Goal: Navigation & Orientation: Go to known website

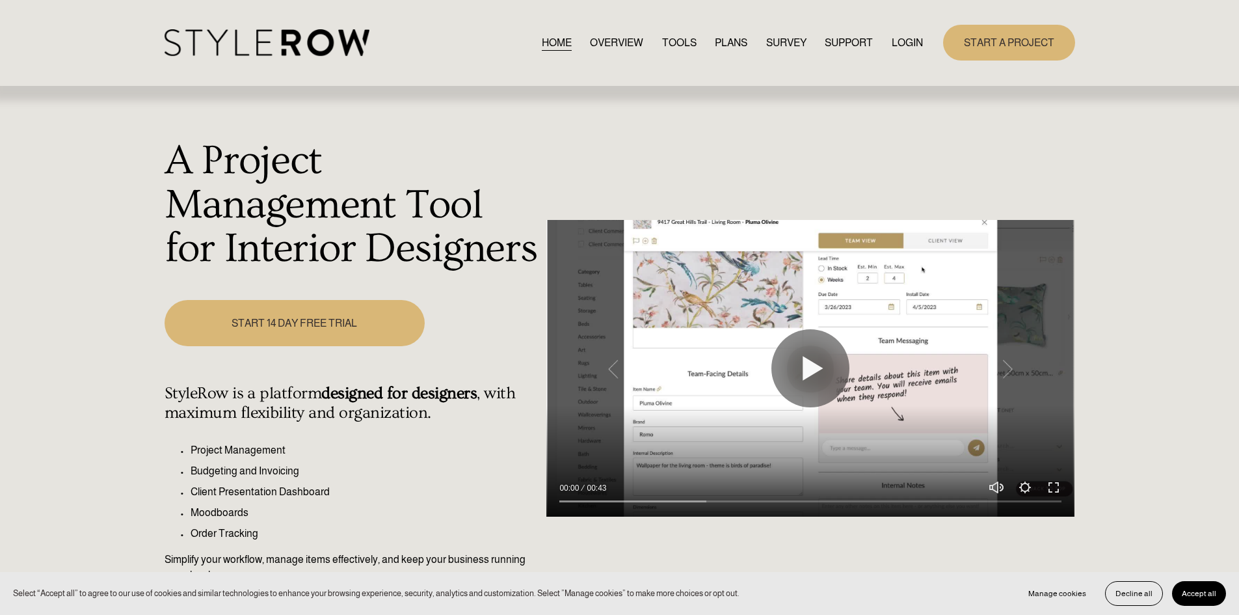
click at [904, 43] on link "LOGIN" at bounding box center [907, 43] width 31 height 18
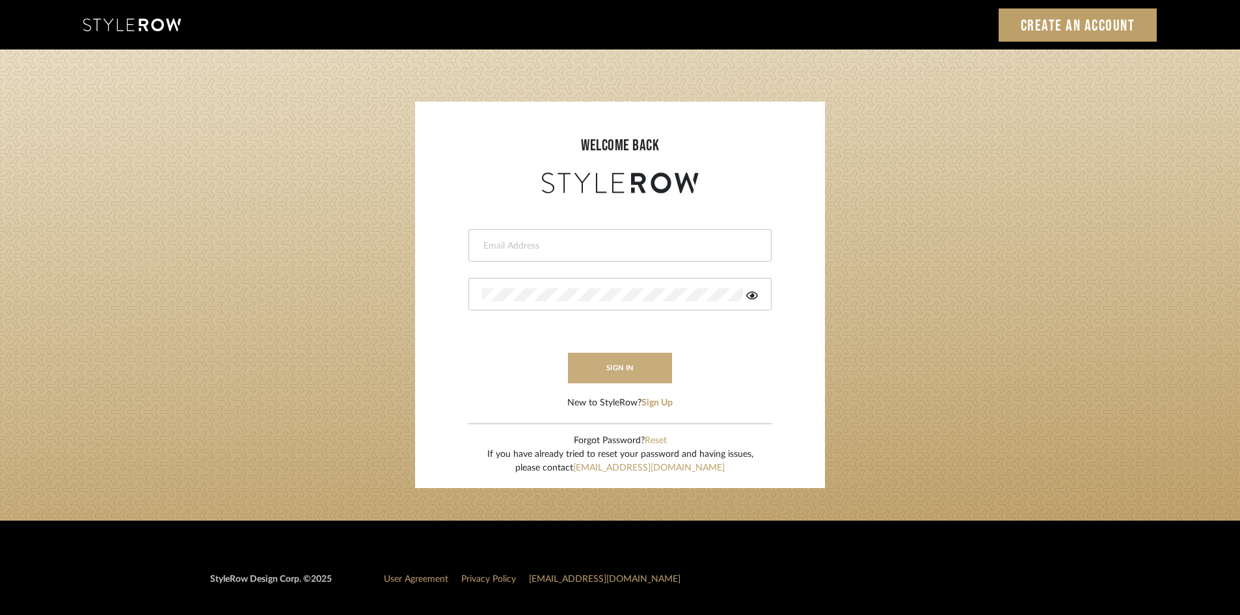
type input "carrie@tresbelleinteriors.com"
click at [613, 372] on button "sign in" at bounding box center [620, 368] width 104 height 31
